Goal: Task Accomplishment & Management: Use online tool/utility

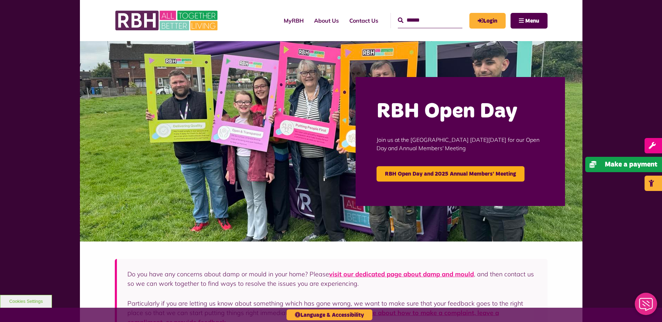
drag, startPoint x: 659, startPoint y: 167, endPoint x: 662, endPoint y: 174, distance: 7.7
click at [657, 167] on span "Make a payment" at bounding box center [630, 164] width 53 height 7
